Goal: Task Accomplishment & Management: Manage account settings

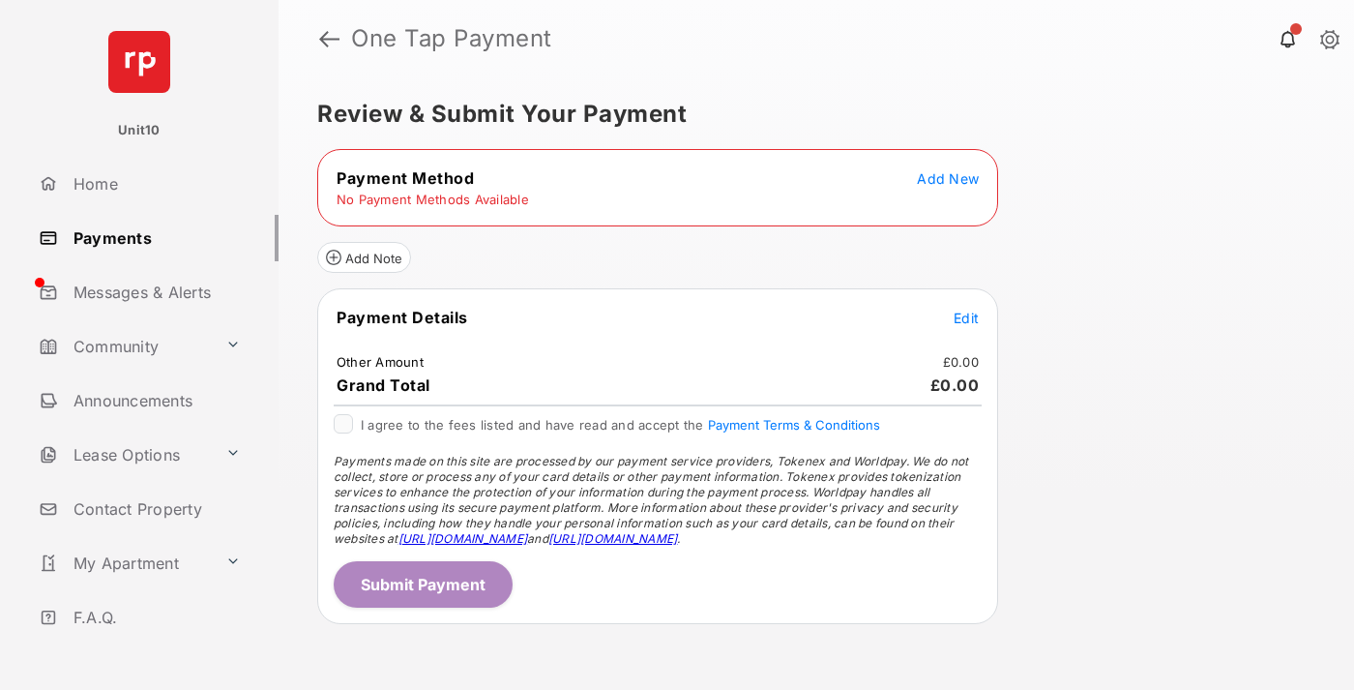
click at [948, 178] on span "Add New" at bounding box center [948, 178] width 62 height 16
